Goal: Task Accomplishment & Management: Use online tool/utility

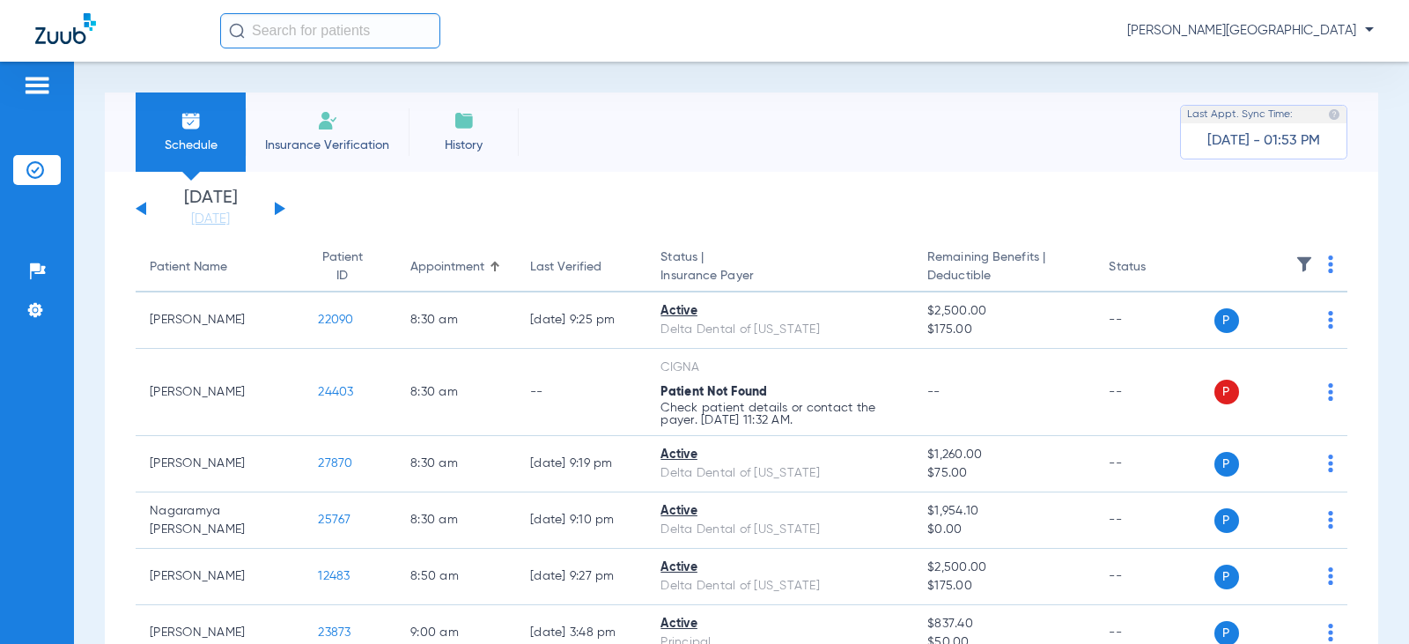
click at [308, 34] on input "text" at bounding box center [330, 30] width 220 height 35
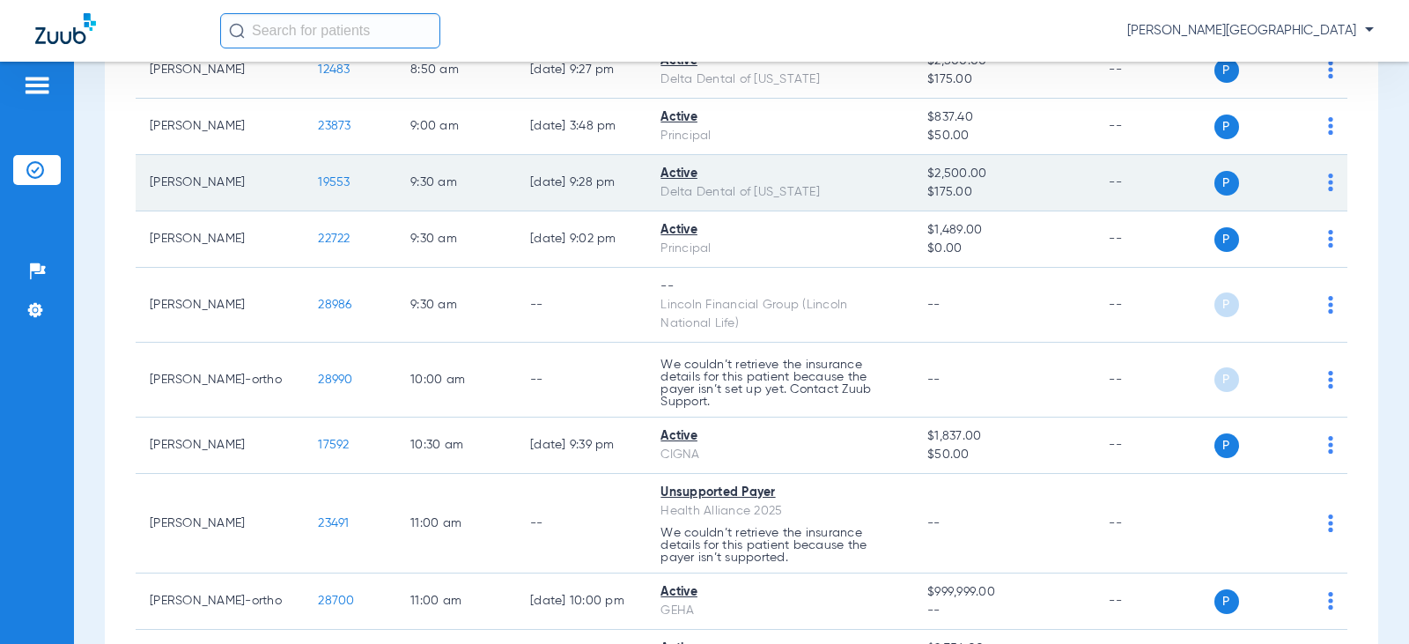
scroll to position [617, 0]
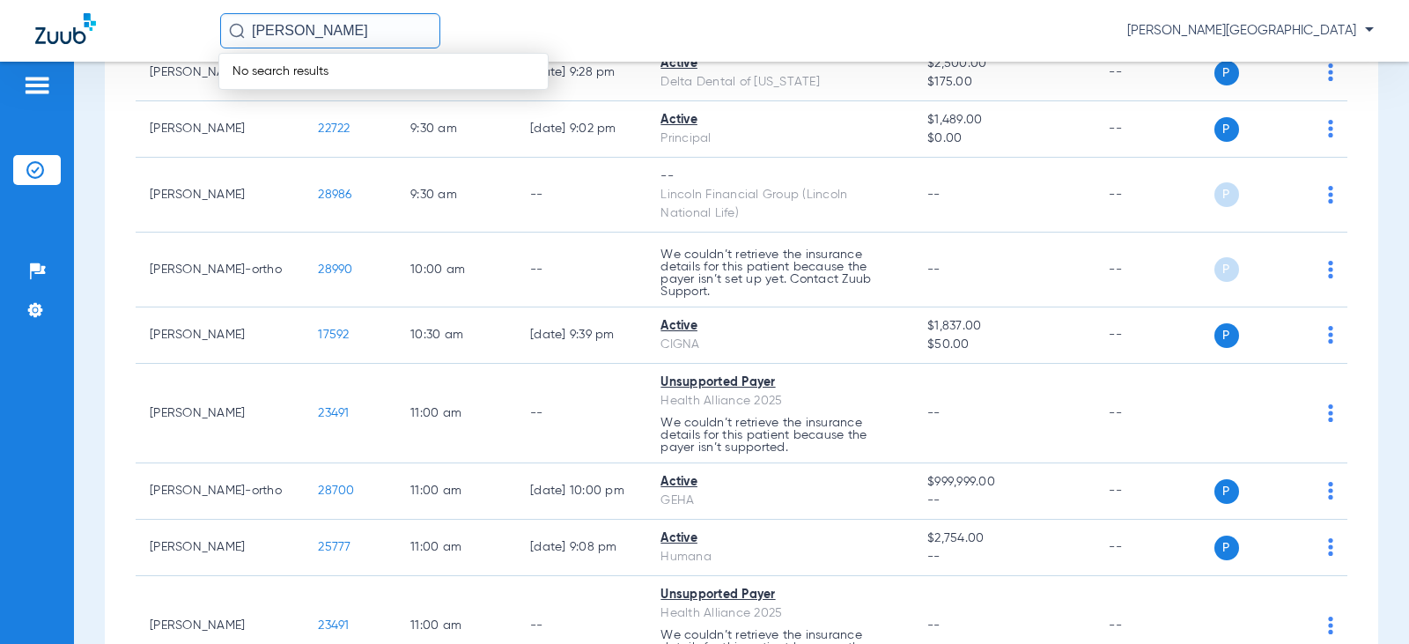
click at [284, 33] on input "[PERSON_NAME]" at bounding box center [330, 30] width 220 height 35
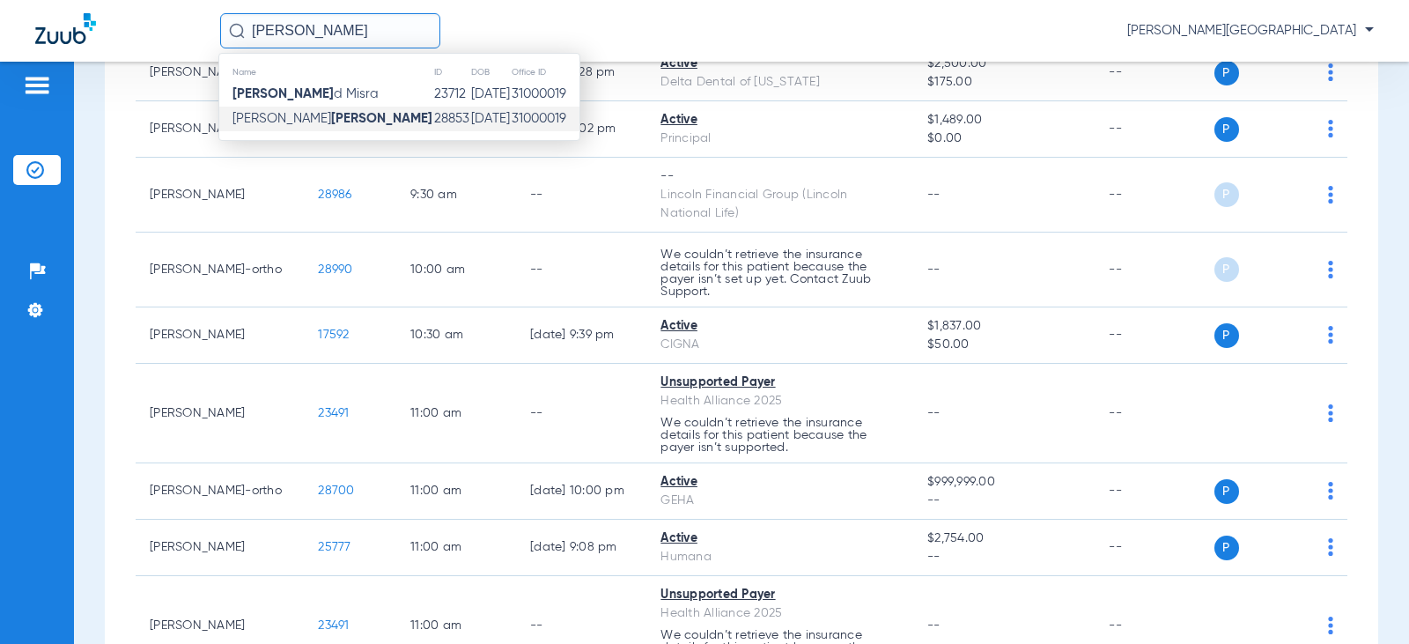
type input "[PERSON_NAME]"
click at [433, 107] on td "28853" at bounding box center [451, 119] width 37 height 25
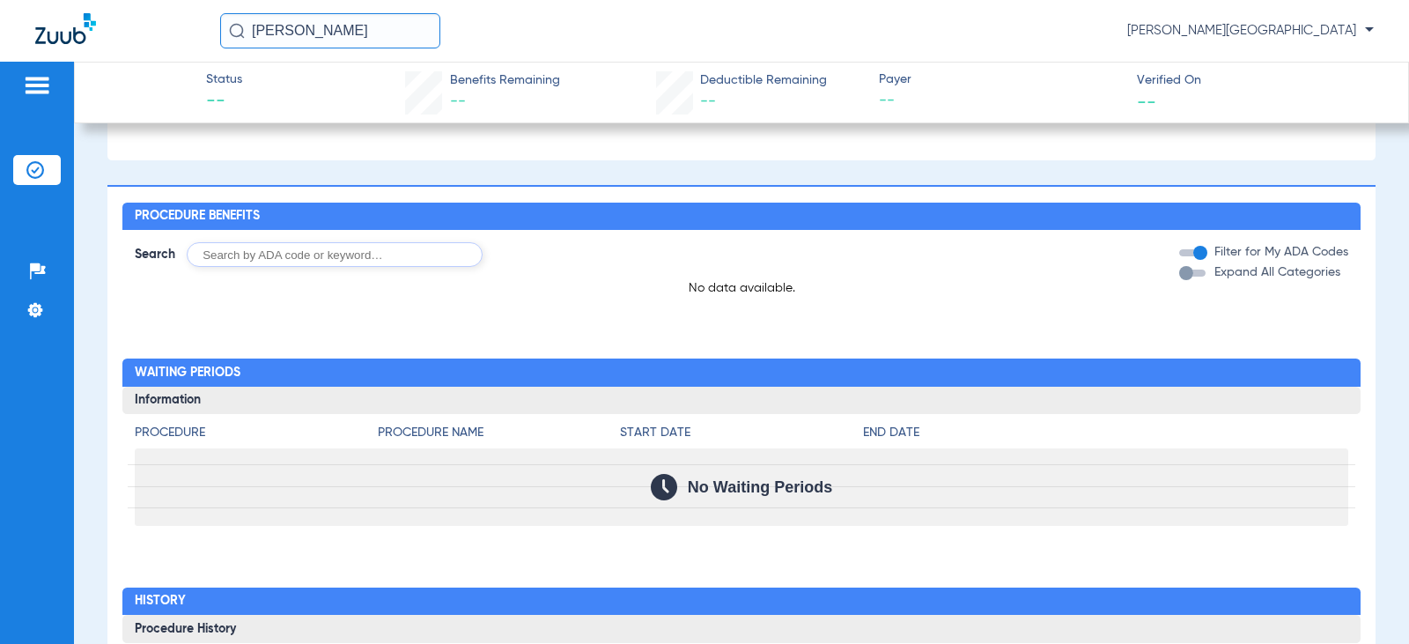
scroll to position [754, 0]
click at [348, 231] on h2 "Procedure Benefits" at bounding box center [740, 217] width 1237 height 28
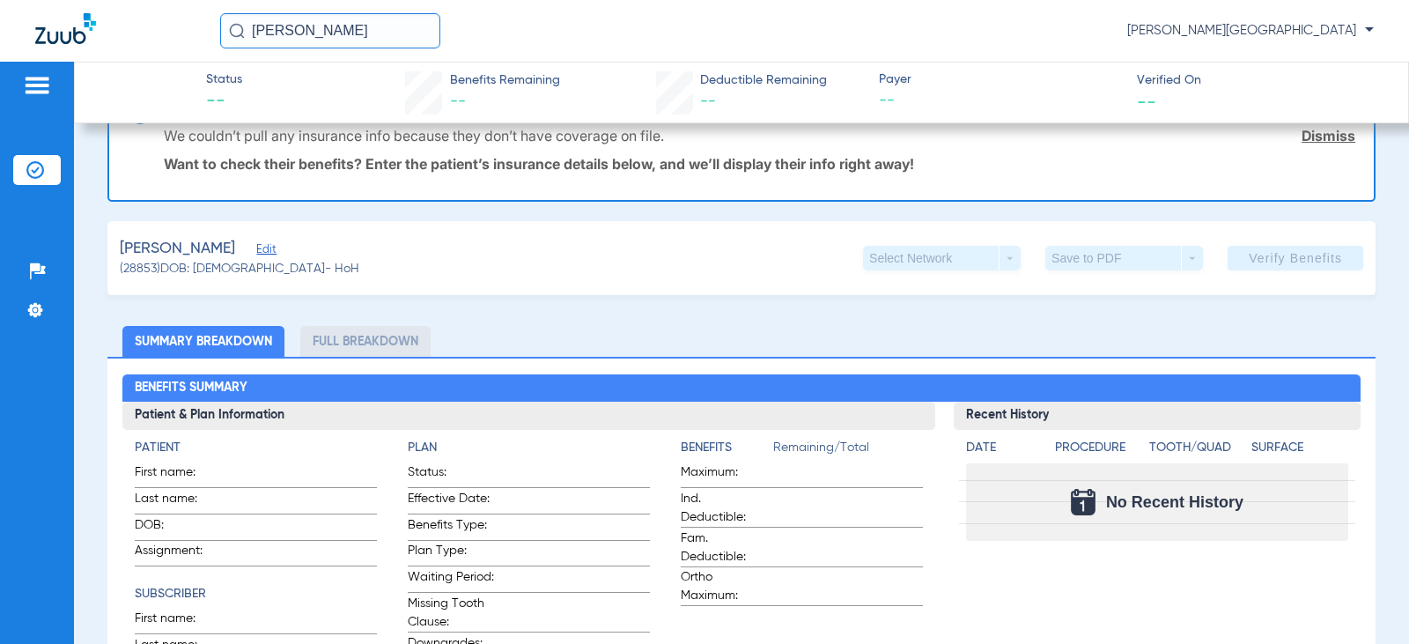
scroll to position [0, 0]
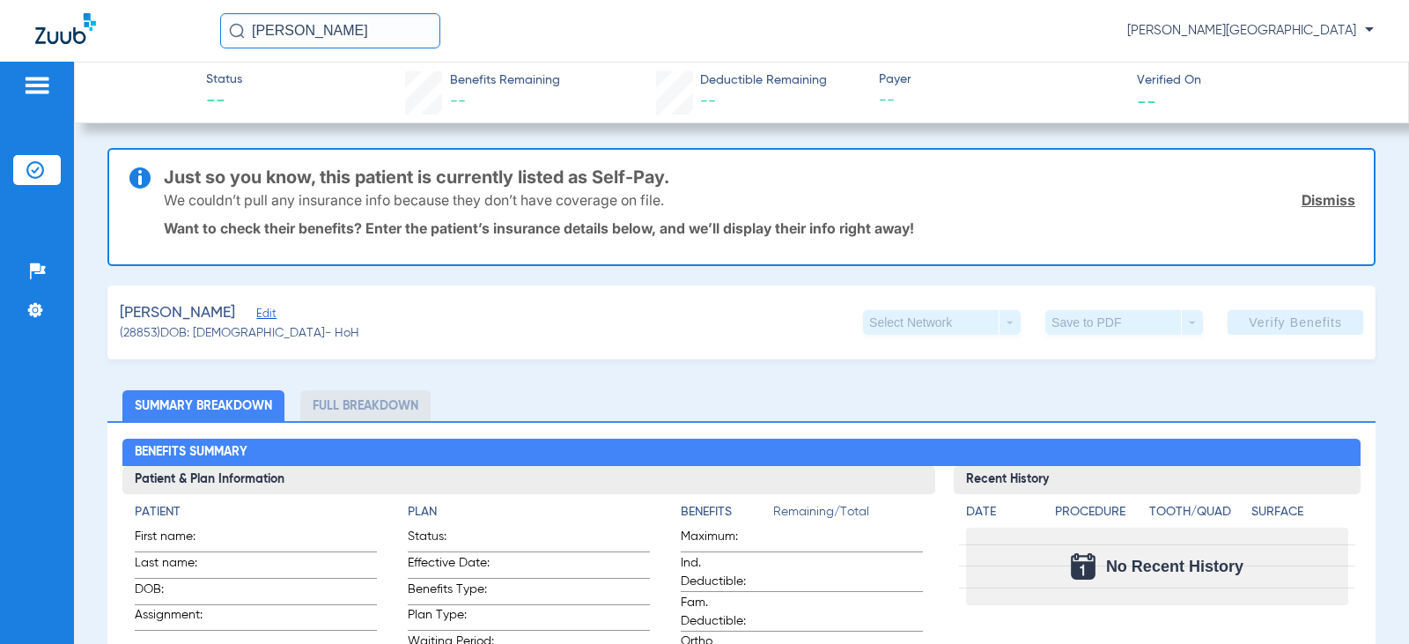
click at [1317, 198] on link "Dismiss" at bounding box center [1329, 200] width 54 height 18
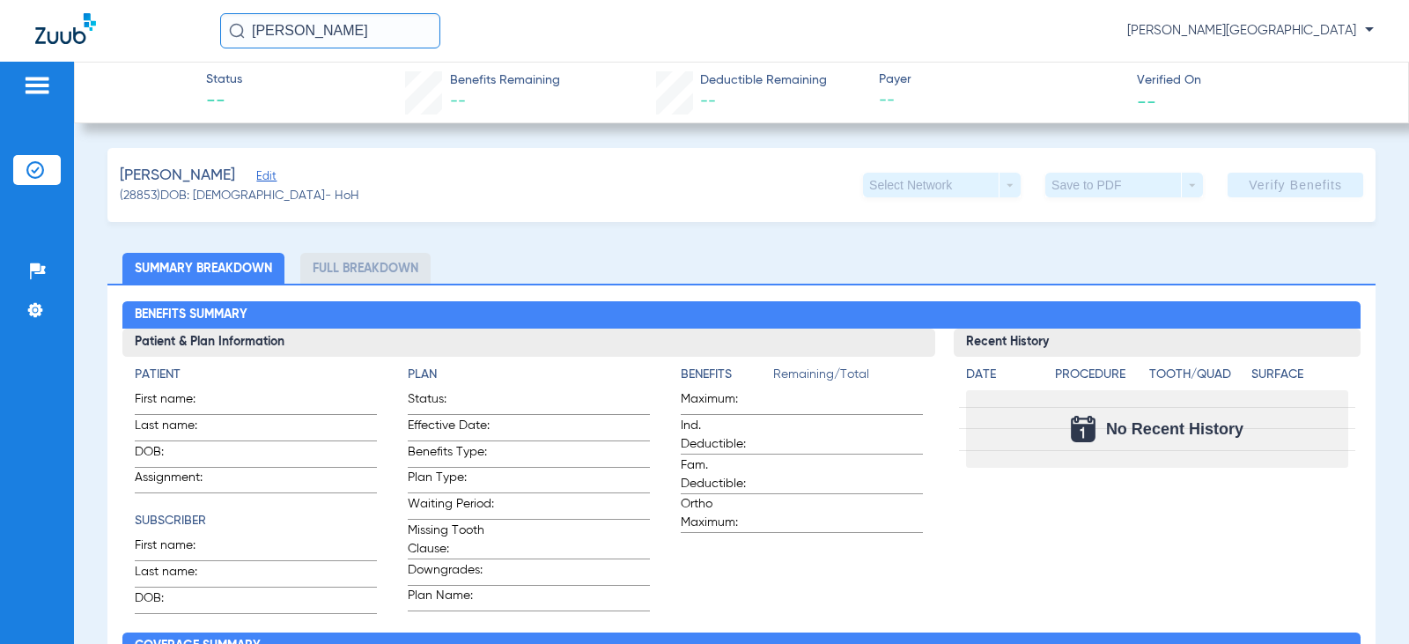
click at [256, 179] on span "Edit" at bounding box center [264, 178] width 16 height 17
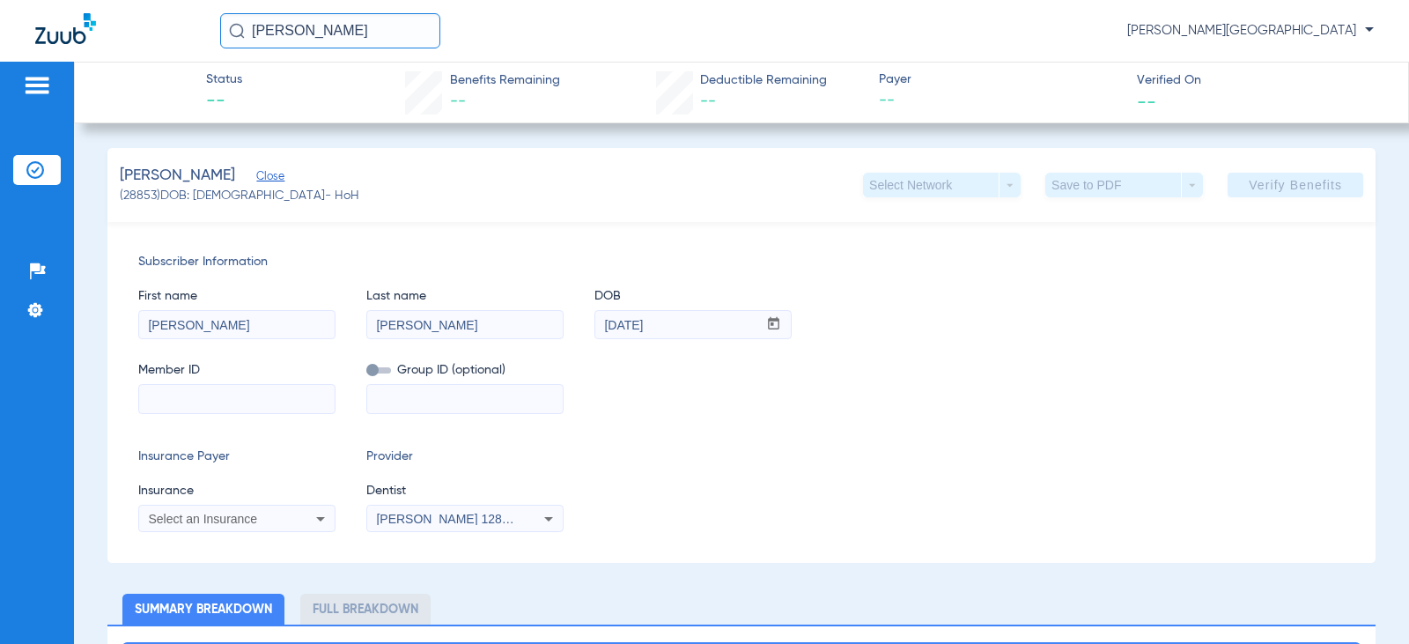
click at [226, 389] on input at bounding box center [237, 399] width 196 height 28
click at [205, 390] on input at bounding box center [237, 399] width 196 height 28
paste input "H88106008"
type input "H88106008"
click at [406, 390] on input at bounding box center [465, 399] width 196 height 28
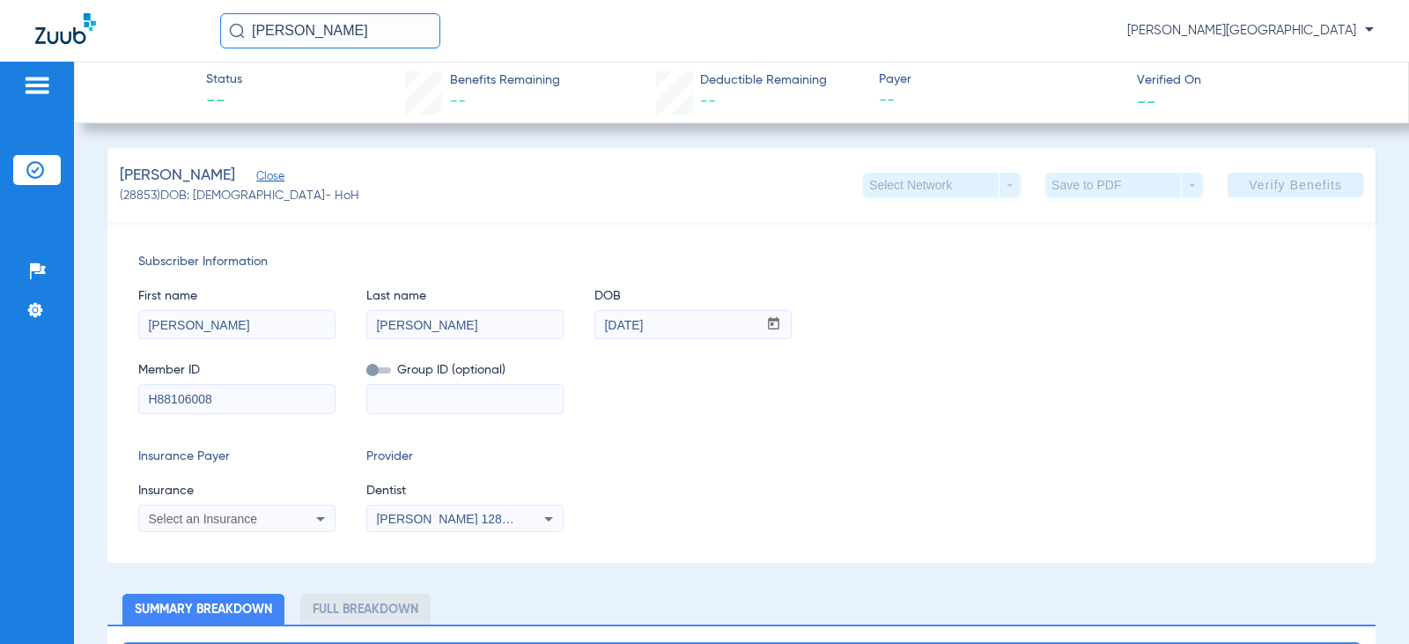
click at [194, 505] on mat-select "Select an Insurance" at bounding box center [236, 519] width 197 height 28
click at [201, 517] on span "Select an Insurance" at bounding box center [202, 519] width 109 height 14
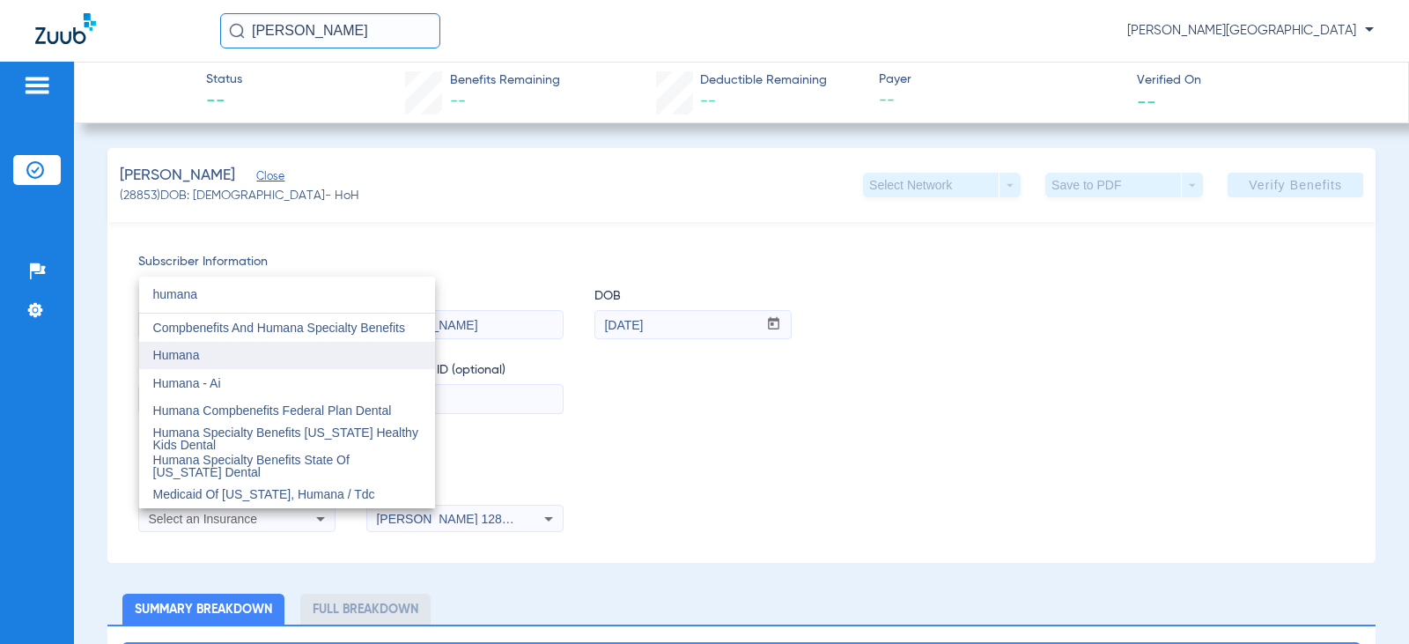
type input "humana"
click at [338, 351] on mat-option "Humana" at bounding box center [287, 356] width 296 height 28
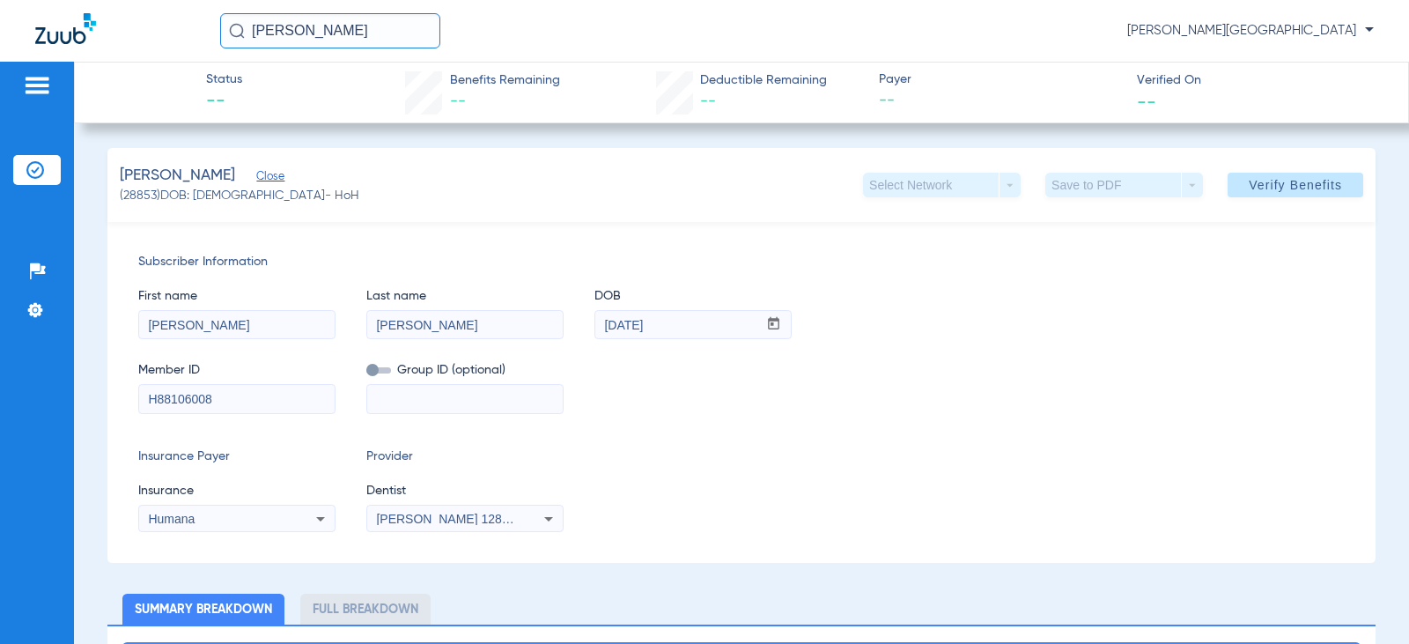
click at [681, 421] on div "Subscriber Information First name [PERSON_NAME] Last name [PERSON_NAME] mm / dd…" at bounding box center [741, 392] width 1268 height 341
click at [1293, 191] on span "Verify Benefits" at bounding box center [1295, 185] width 93 height 14
click at [507, 530] on mat-select "[PERSON_NAME] 1285847541" at bounding box center [464, 519] width 197 height 28
click at [507, 519] on span "[PERSON_NAME] 1285847541" at bounding box center [463, 519] width 174 height 14
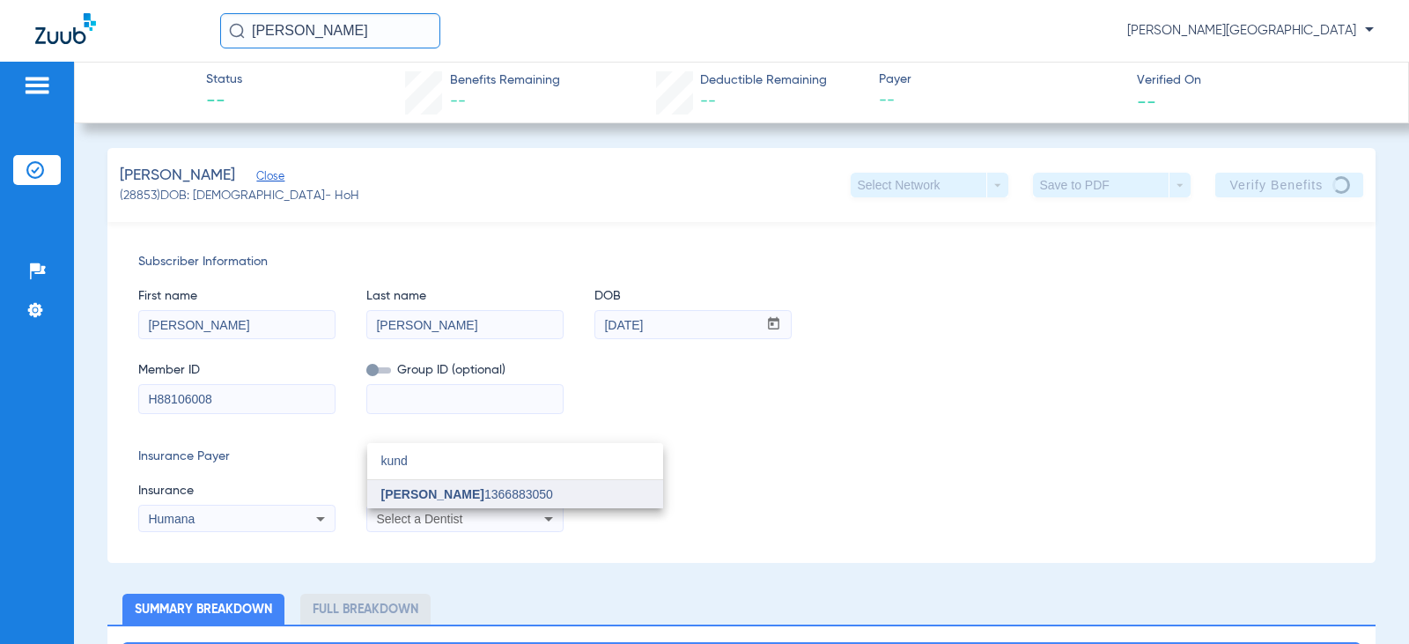
type input "kund"
click at [528, 499] on span "[PERSON_NAME] 1366883050" at bounding box center [467, 494] width 172 height 12
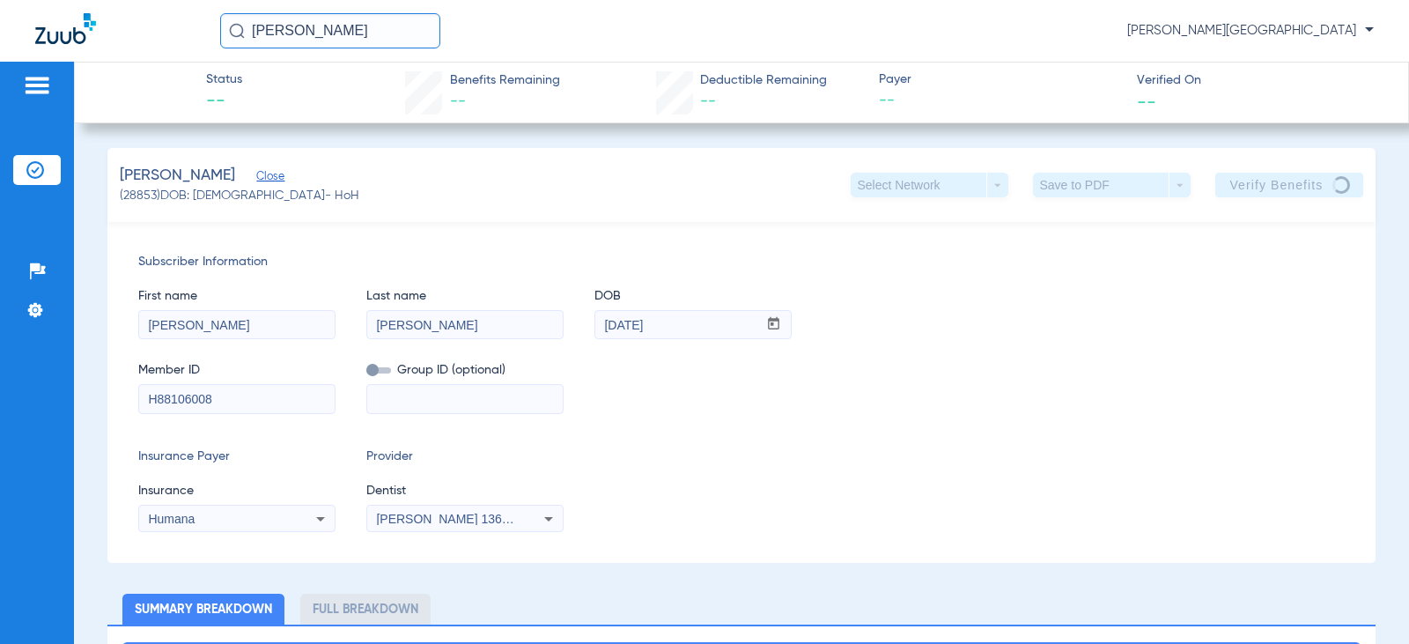
click at [806, 499] on div "Insurance Payer Insurance Humana Provider Dentist [PERSON_NAME] 1366883050" at bounding box center [741, 489] width 1207 height 85
click at [1258, 188] on app-verify-button "Verify Benefits" at bounding box center [1289, 185] width 148 height 25
click at [1041, 410] on div "Member ID H88106008 Group ID (optional)" at bounding box center [741, 379] width 1207 height 68
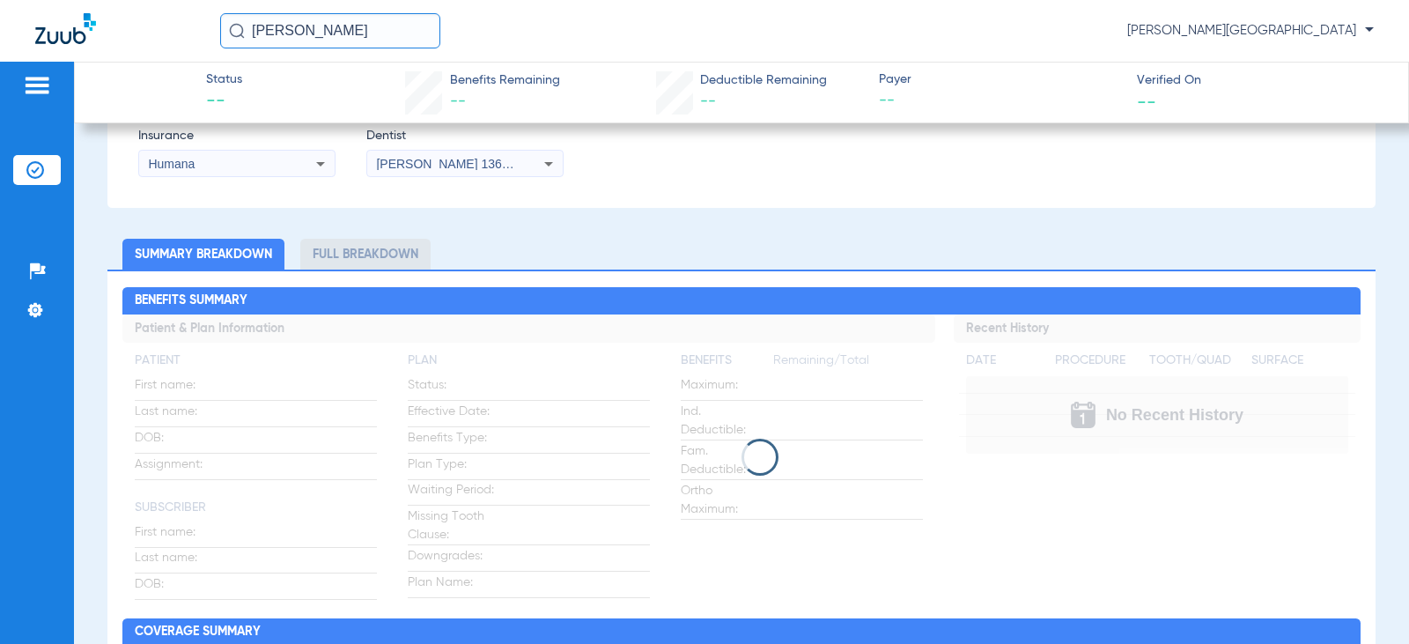
scroll to position [440, 0]
